Goal: Task Accomplishment & Management: Manage account settings

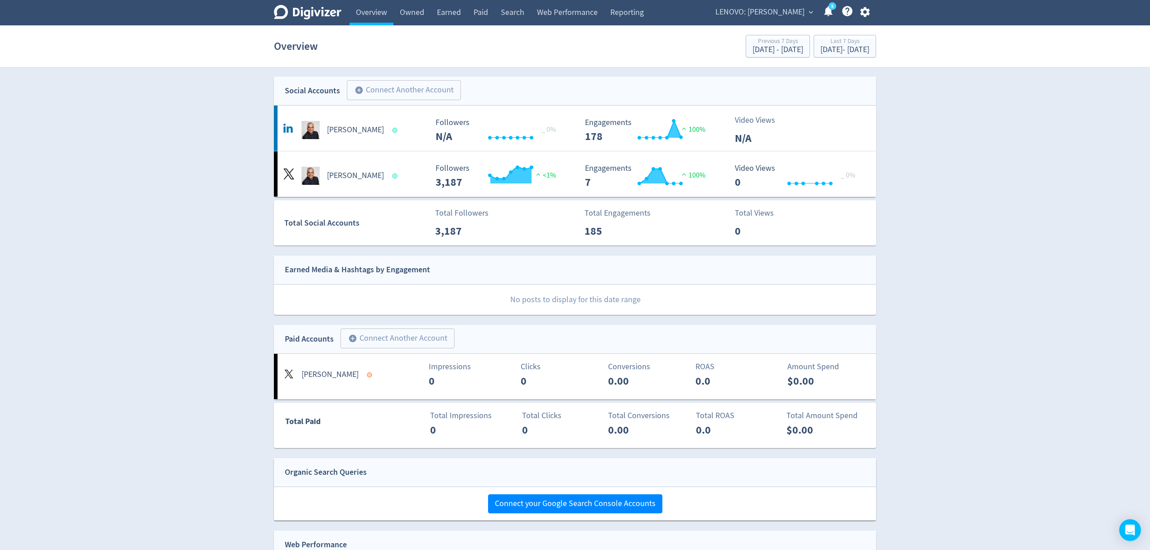
click at [773, 9] on span "LENOVO: [PERSON_NAME]" at bounding box center [759, 12] width 89 height 14
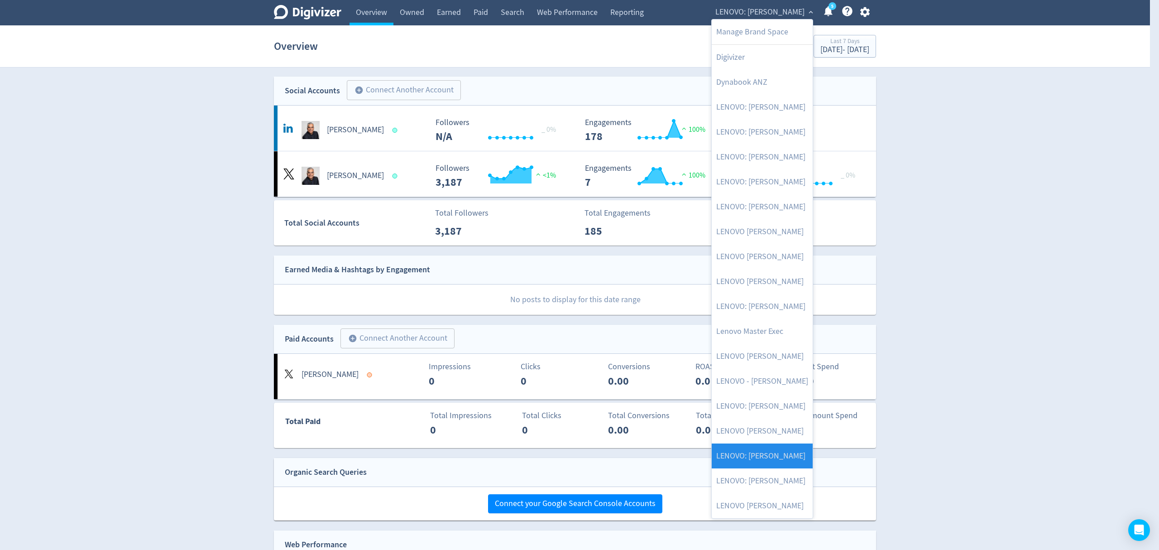
click at [786, 455] on link "LENOVO: [PERSON_NAME]" at bounding box center [762, 455] width 101 height 25
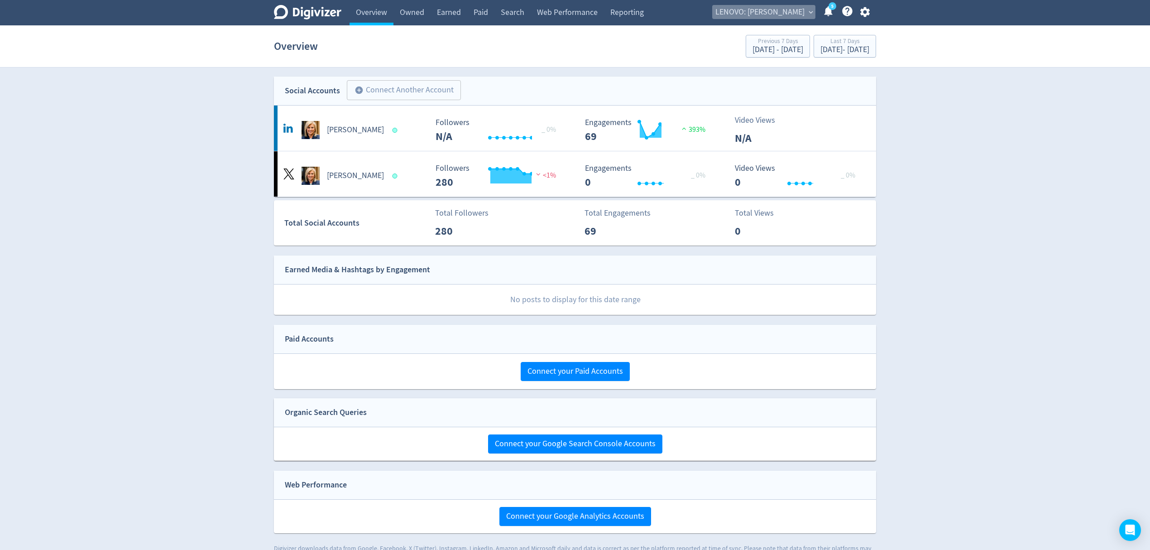
click at [750, 8] on span "LENOVO: [PERSON_NAME]" at bounding box center [759, 12] width 89 height 14
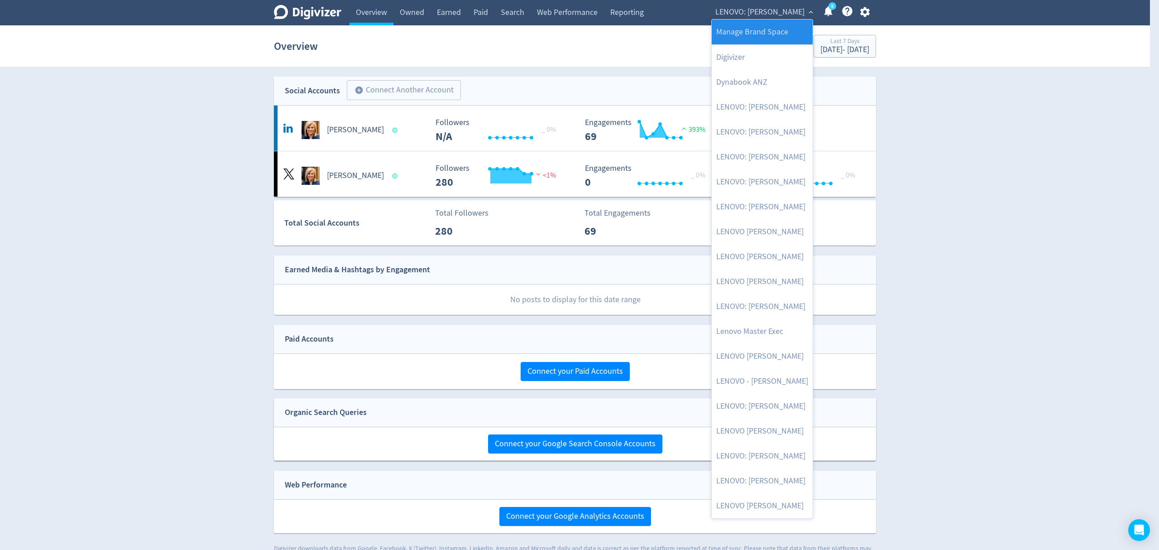
click at [752, 34] on link "Manage Brand Space" at bounding box center [762, 31] width 101 height 25
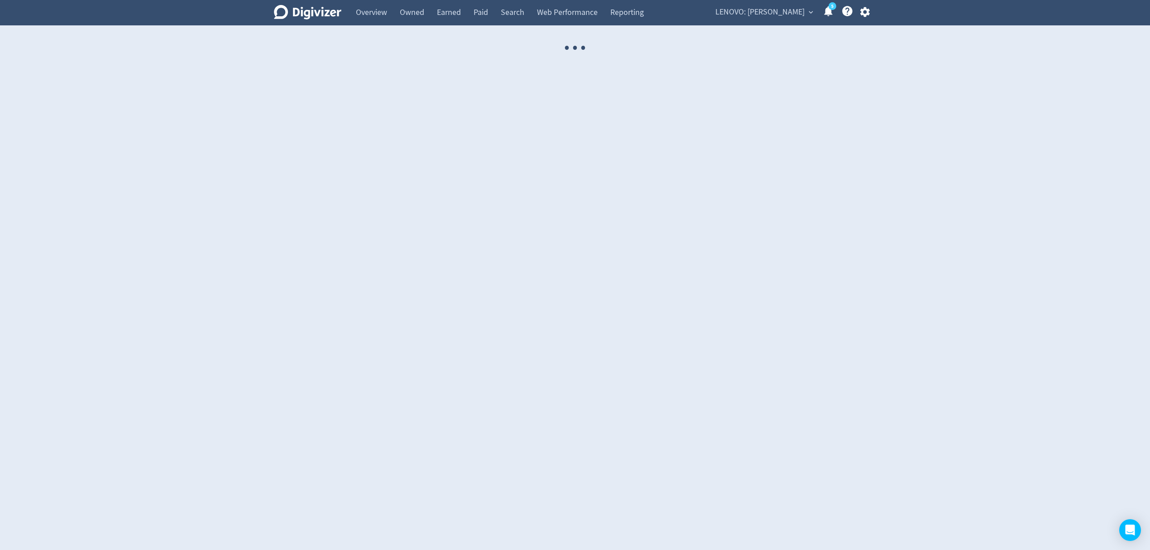
select select "USER"
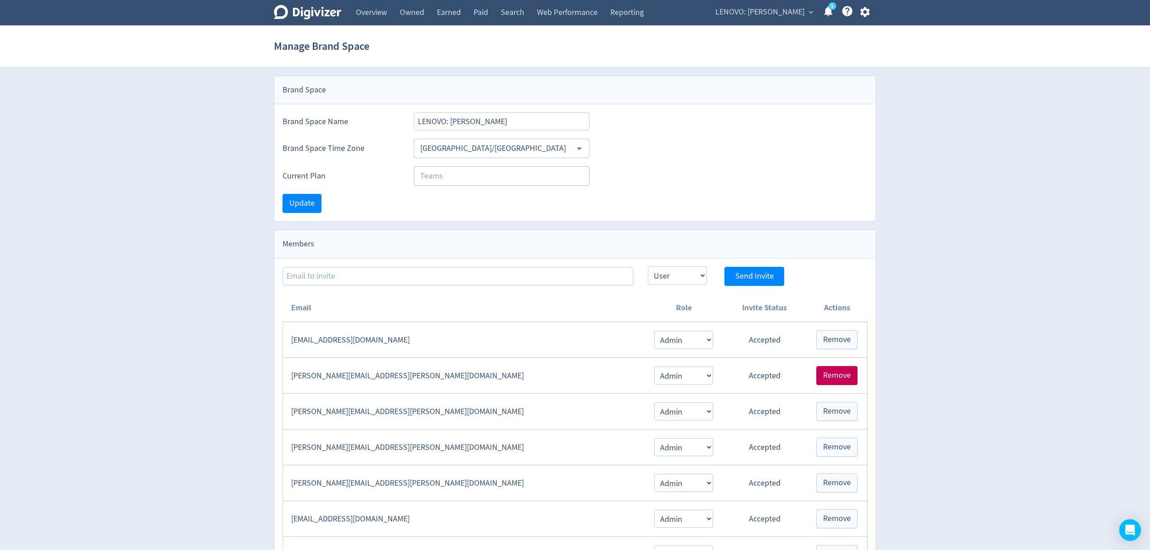
click at [835, 378] on span "Remove" at bounding box center [837, 375] width 28 height 8
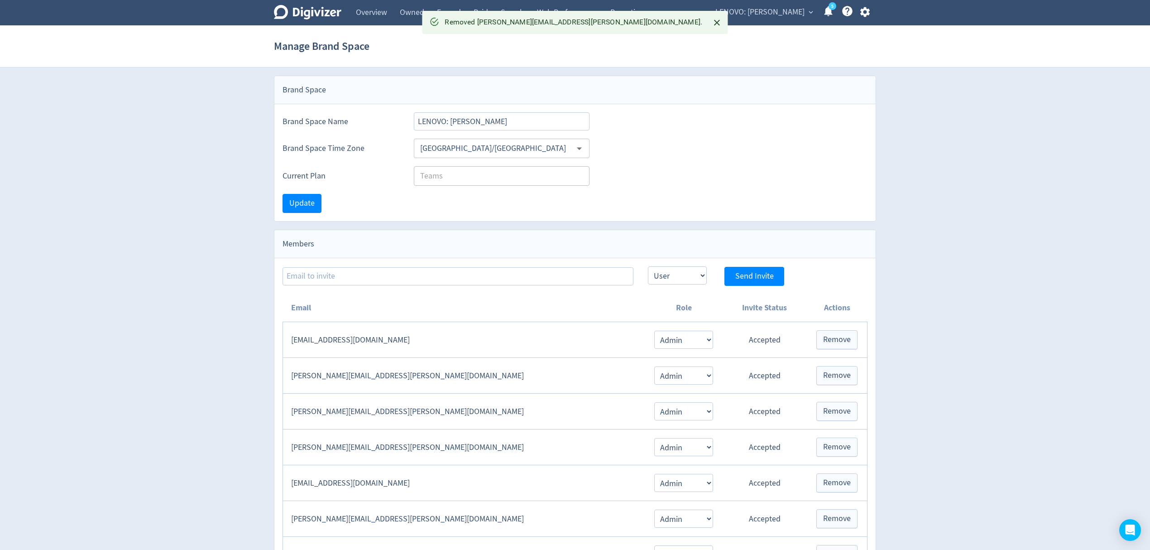
click at [768, 11] on span "LENOVO: [PERSON_NAME]" at bounding box center [759, 12] width 89 height 14
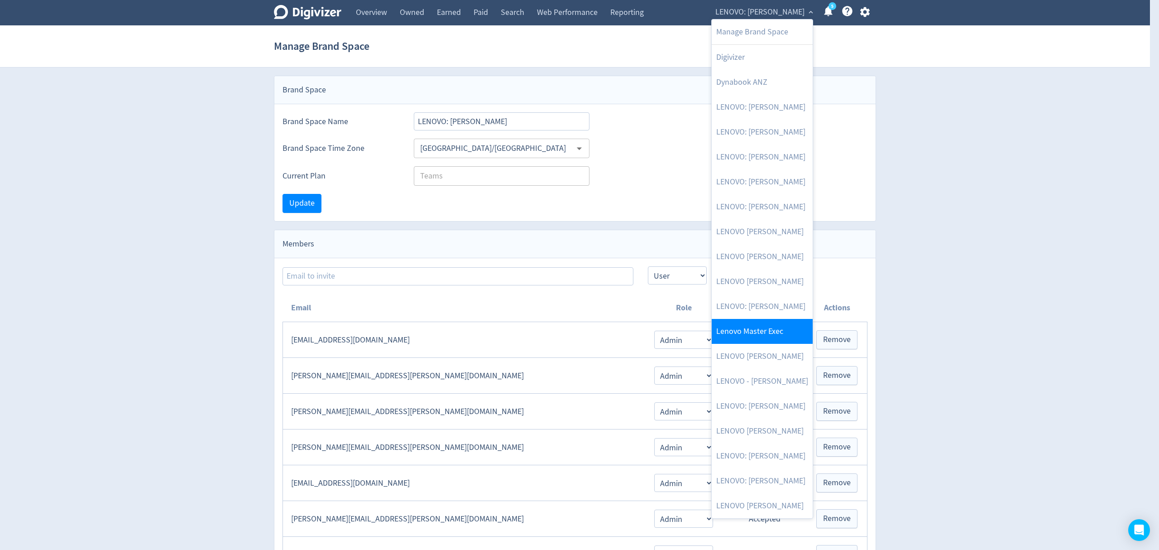
click at [766, 327] on link "Lenovo Master Exec" at bounding box center [762, 331] width 101 height 25
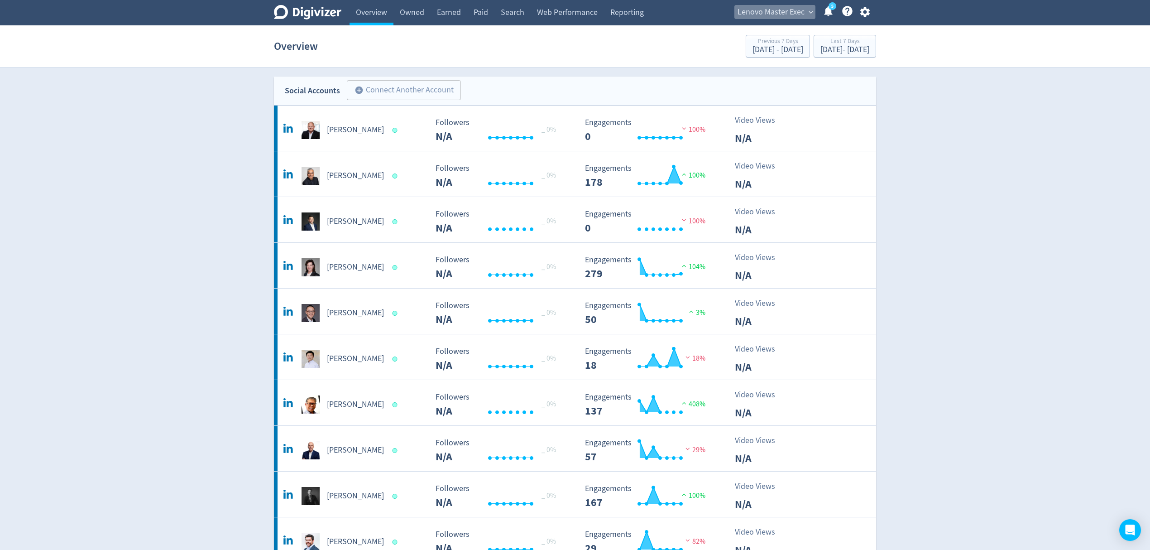
click at [783, 11] on span "Lenovo Master Exec" at bounding box center [770, 12] width 67 height 14
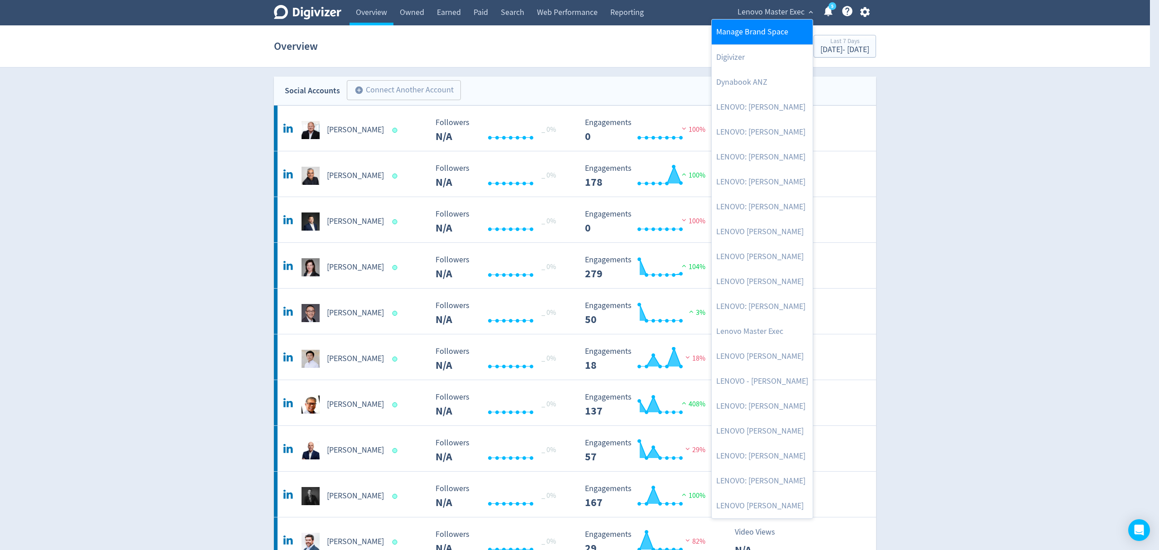
click at [764, 25] on link "Manage Brand Space" at bounding box center [762, 31] width 101 height 25
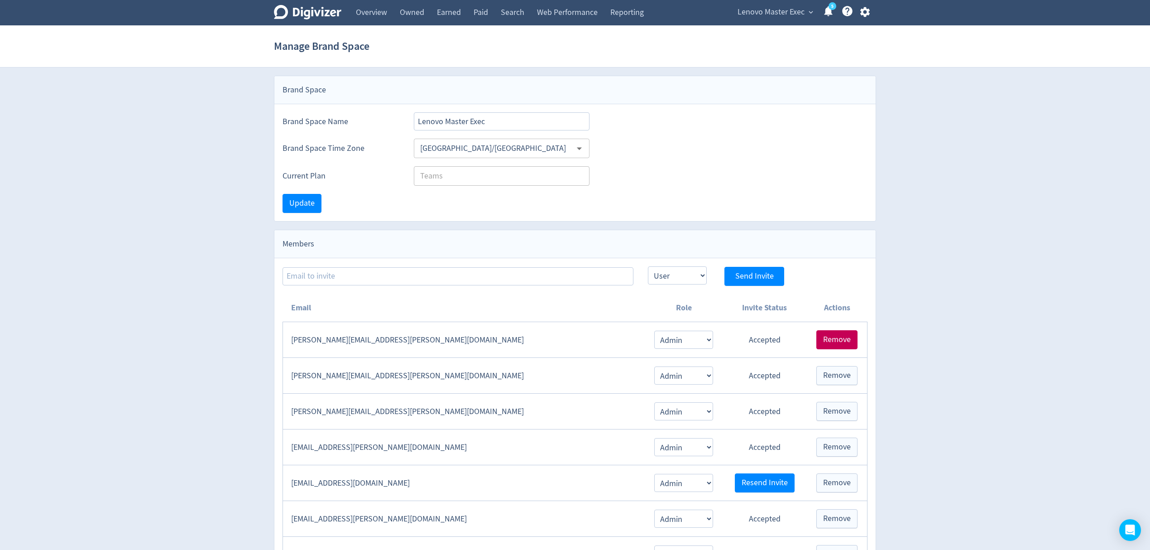
click at [832, 344] on span "Remove" at bounding box center [837, 339] width 28 height 8
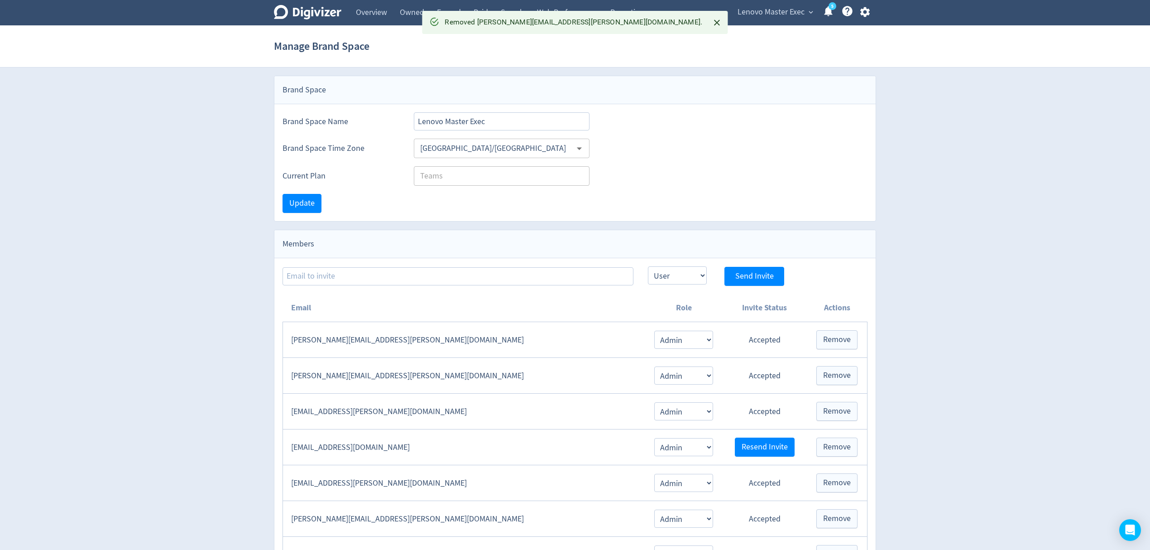
click at [866, 10] on icon "button" at bounding box center [865, 12] width 10 height 10
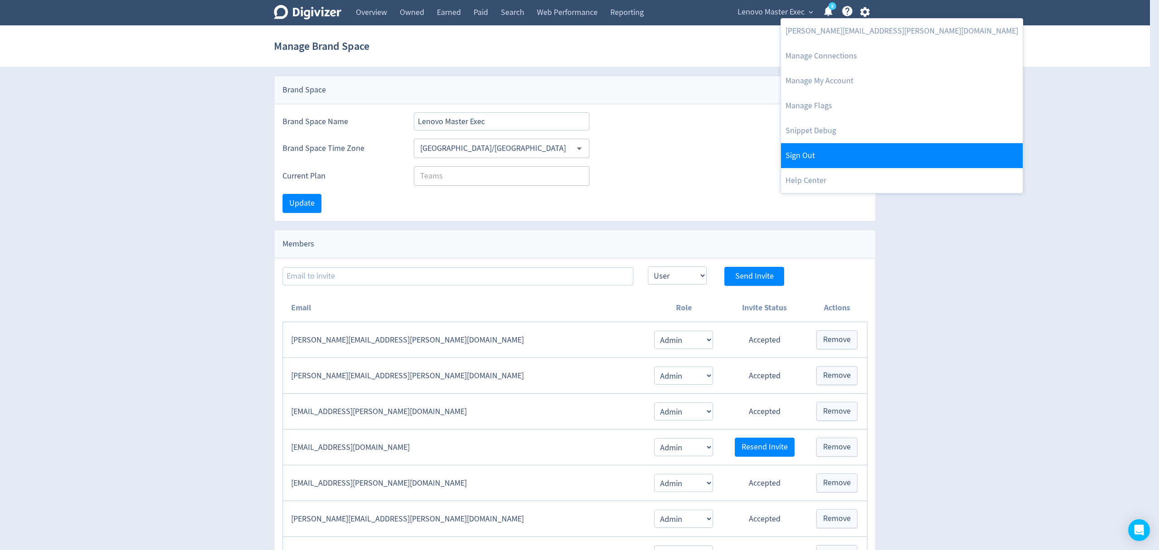
click at [819, 157] on link "Sign Out" at bounding box center [902, 155] width 242 height 25
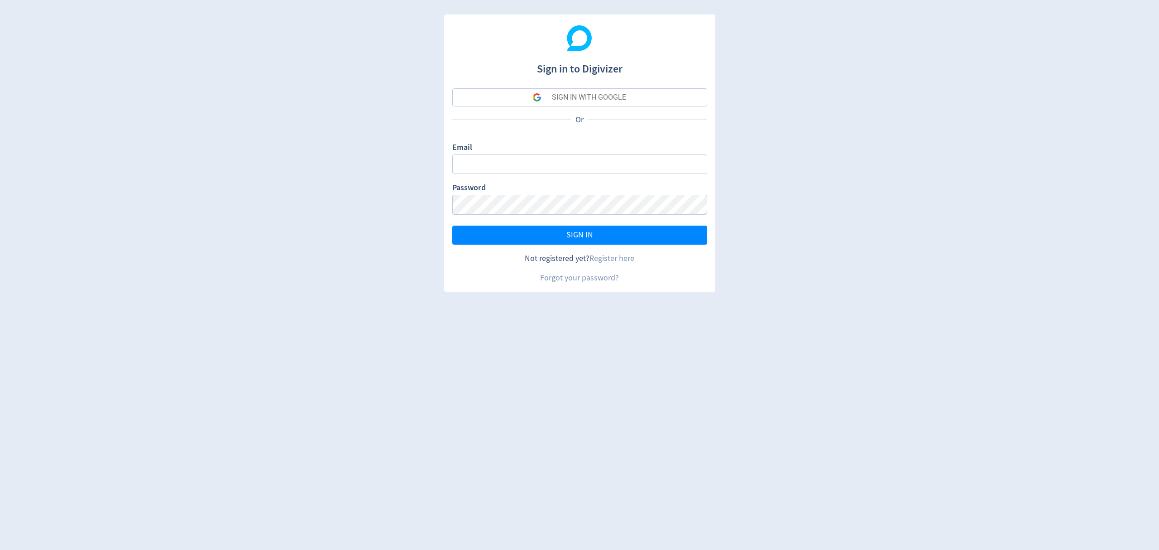
type input "[EMAIL_ADDRESS][PERSON_NAME][DOMAIN_NAME]"
click at [511, 232] on button "SIGN IN" at bounding box center [579, 234] width 255 height 19
